Goal: Task Accomplishment & Management: Use online tool/utility

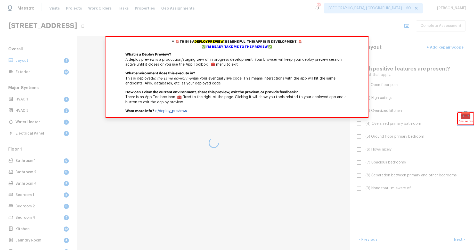
click at [463, 119] on span "App Toolbox" at bounding box center [466, 120] width 14 height 5
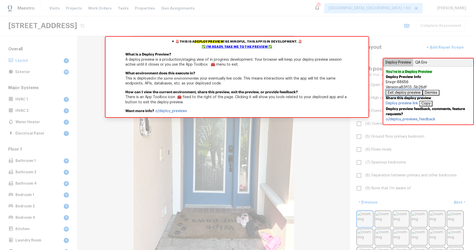
click at [409, 93] on button "Exit deploy preview" at bounding box center [404, 93] width 37 height 6
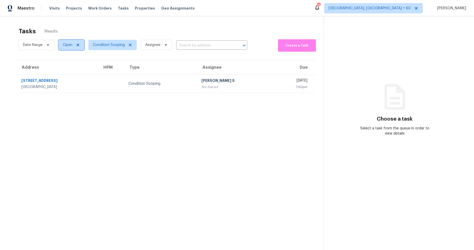
click at [78, 45] on icon at bounding box center [78, 45] width 3 height 3
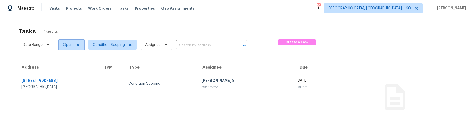
click at [79, 44] on icon at bounding box center [78, 45] width 4 height 4
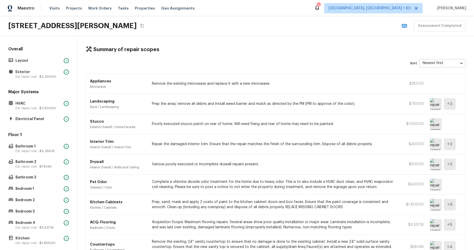
click at [45, 181] on div "Floor 1 Bathroom 1 Est. repair cost - $4,356.16 Bathroom 2 Est. repair cost - $…" at bounding box center [38, 211] width 63 height 159
click at [46, 179] on p "Bathroom 3" at bounding box center [38, 177] width 46 height 5
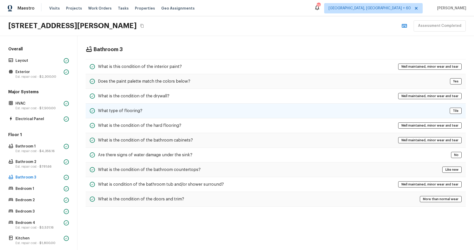
click at [174, 108] on div "What type of flooring? Tile" at bounding box center [276, 110] width 380 height 15
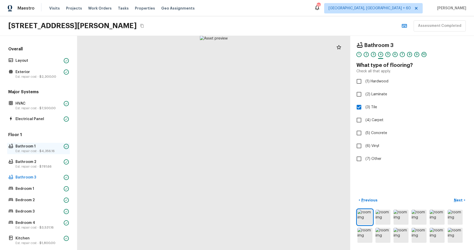
click at [29, 149] on p "Est. repair cost - $4,356.16" at bounding box center [38, 151] width 46 height 4
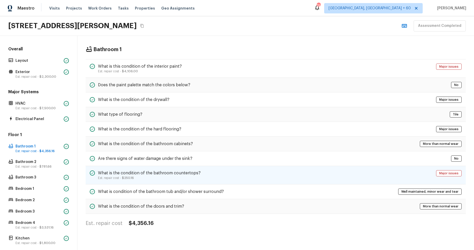
click at [147, 177] on p "Est. repair cost - $250.16" at bounding box center [149, 178] width 103 height 4
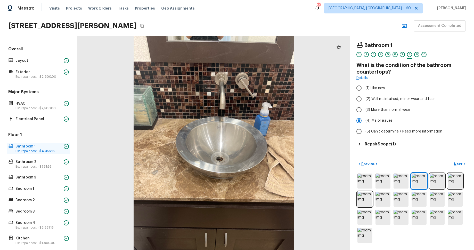
click at [47, 150] on span "$4,356.16" at bounding box center [46, 150] width 15 height 3
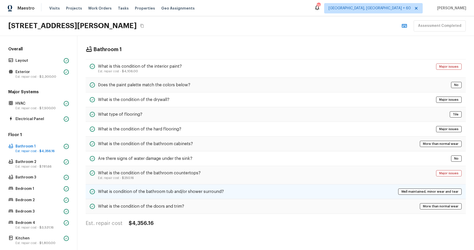
click at [203, 186] on div "What is condition of the bathroom tub and/or shower surround? Well maintained, …" at bounding box center [276, 191] width 380 height 15
